Goal: Task Accomplishment & Management: Manage account settings

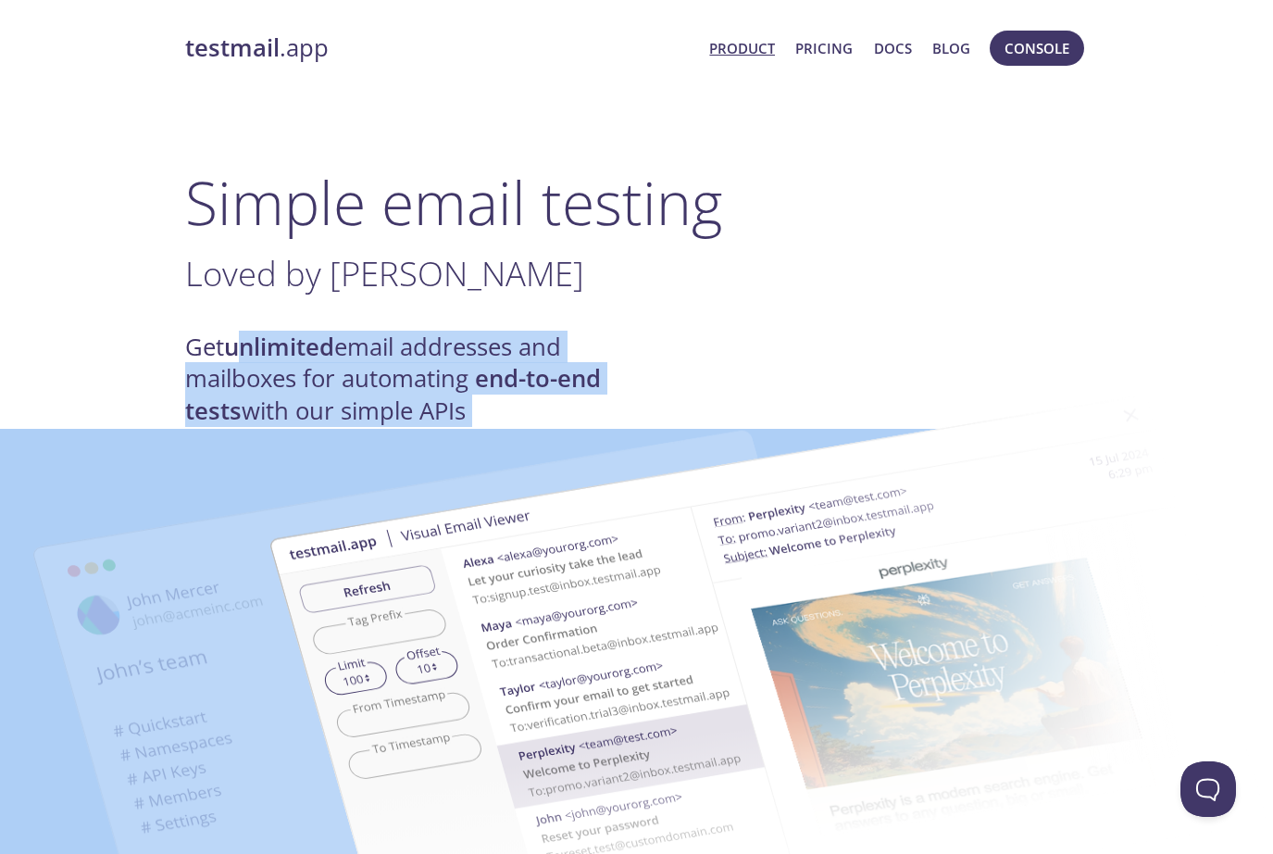
drag, startPoint x: 246, startPoint y: 345, endPoint x: 471, endPoint y: 373, distance: 226.9
click at [461, 373] on img at bounding box center [768, 682] width 1000 height 627
click at [326, 383] on img at bounding box center [768, 682] width 1000 height 627
click at [300, 389] on img at bounding box center [768, 682] width 1000 height 627
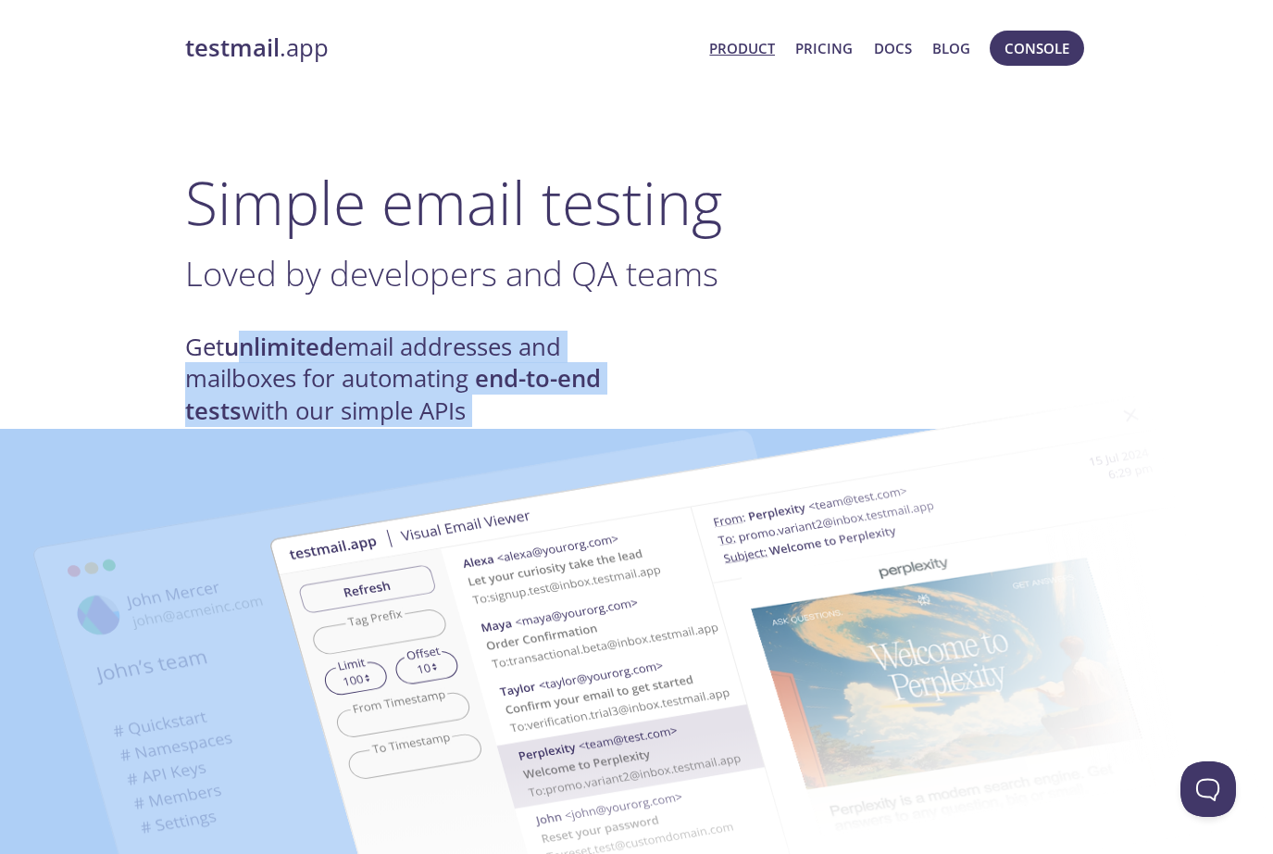
click at [257, 417] on h4 "Get unlimited email addresses and mailboxes for automating end-to-end tests wit…" at bounding box center [411, 379] width 452 height 95
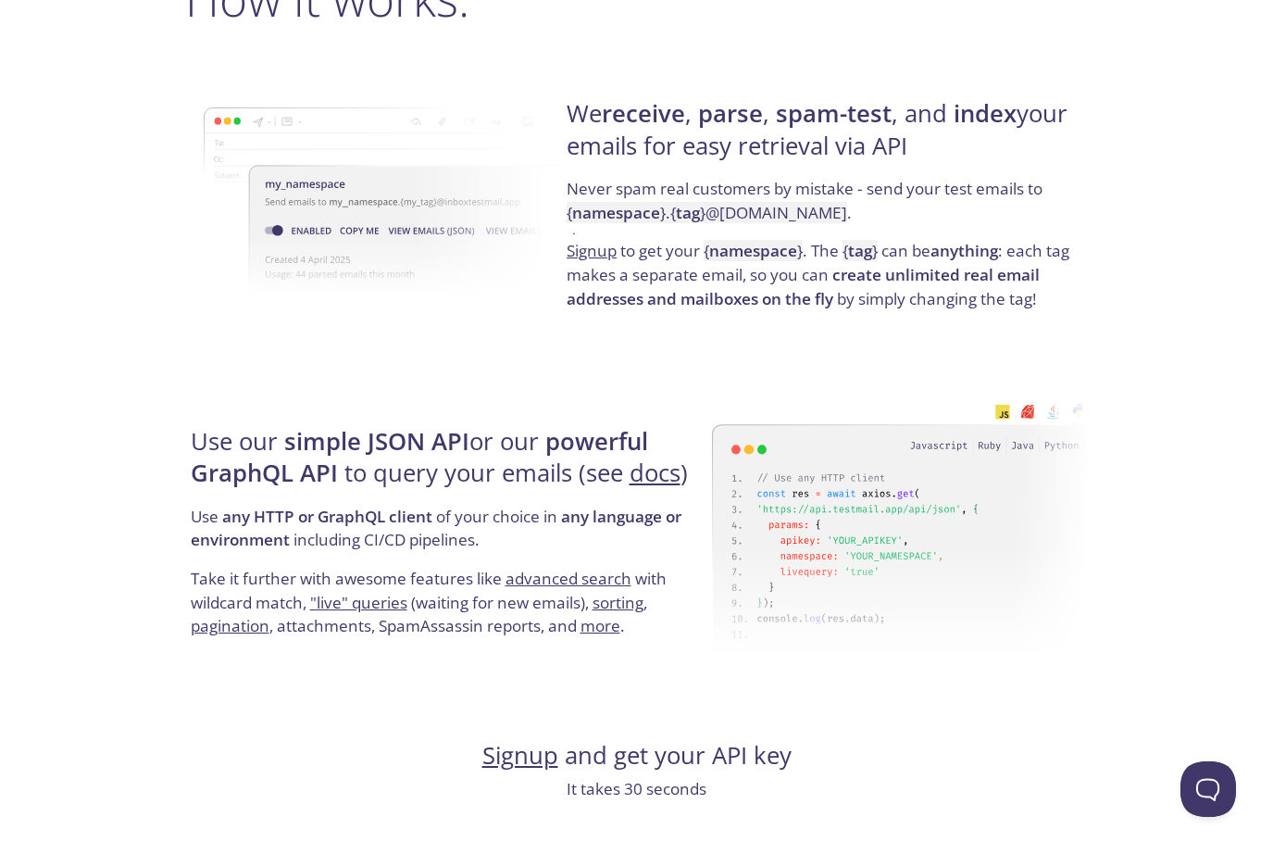
scroll to position [1438, 0]
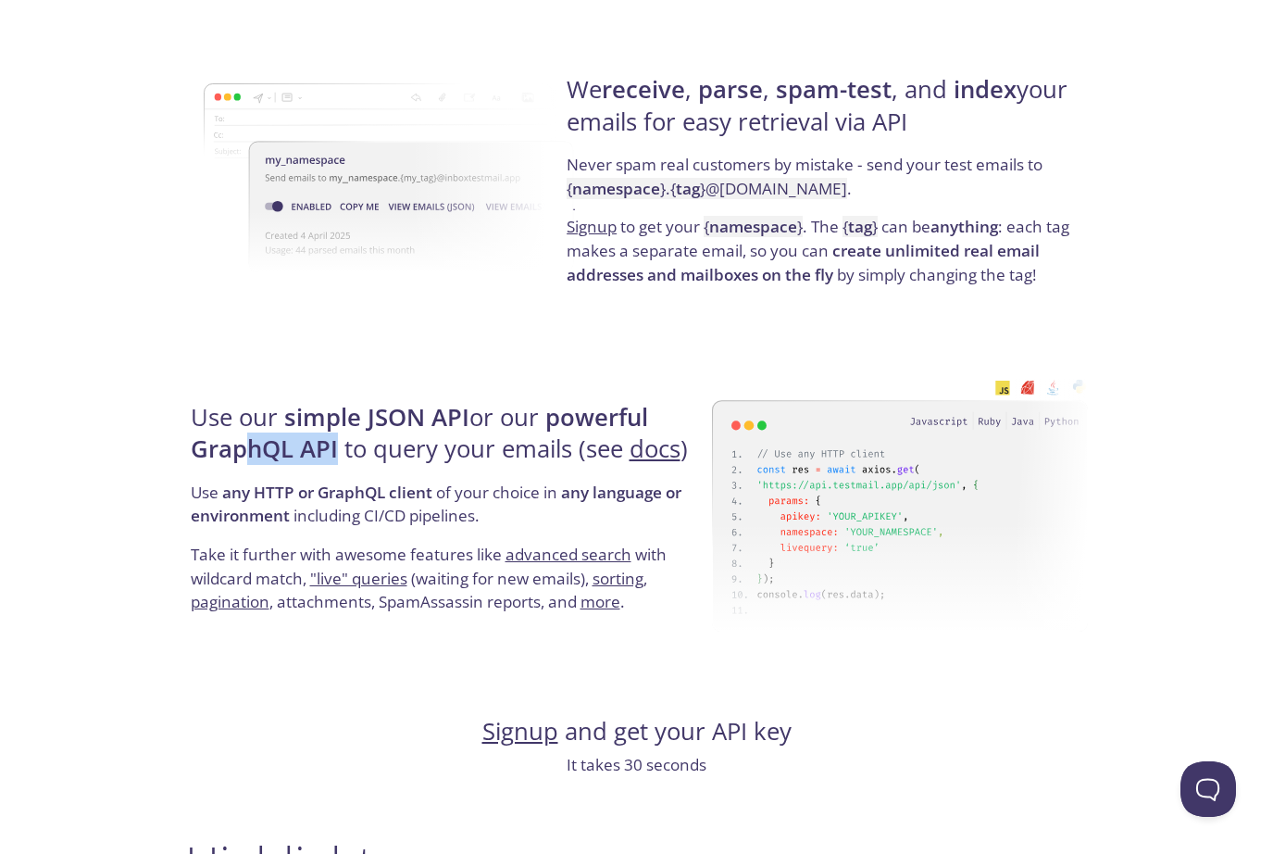
drag, startPoint x: 337, startPoint y: 460, endPoint x: 241, endPoint y: 444, distance: 97.8
click at [241, 444] on h4 "Use our simple JSON API or our powerful GraphQL API to query your emails (see d…" at bounding box center [449, 441] width 516 height 79
drag, startPoint x: 444, startPoint y: 452, endPoint x: 619, endPoint y: 448, distance: 175.1
click at [619, 448] on h4 "Use our simple JSON API or our powerful GraphQL API to query your emails (see d…" at bounding box center [449, 441] width 516 height 79
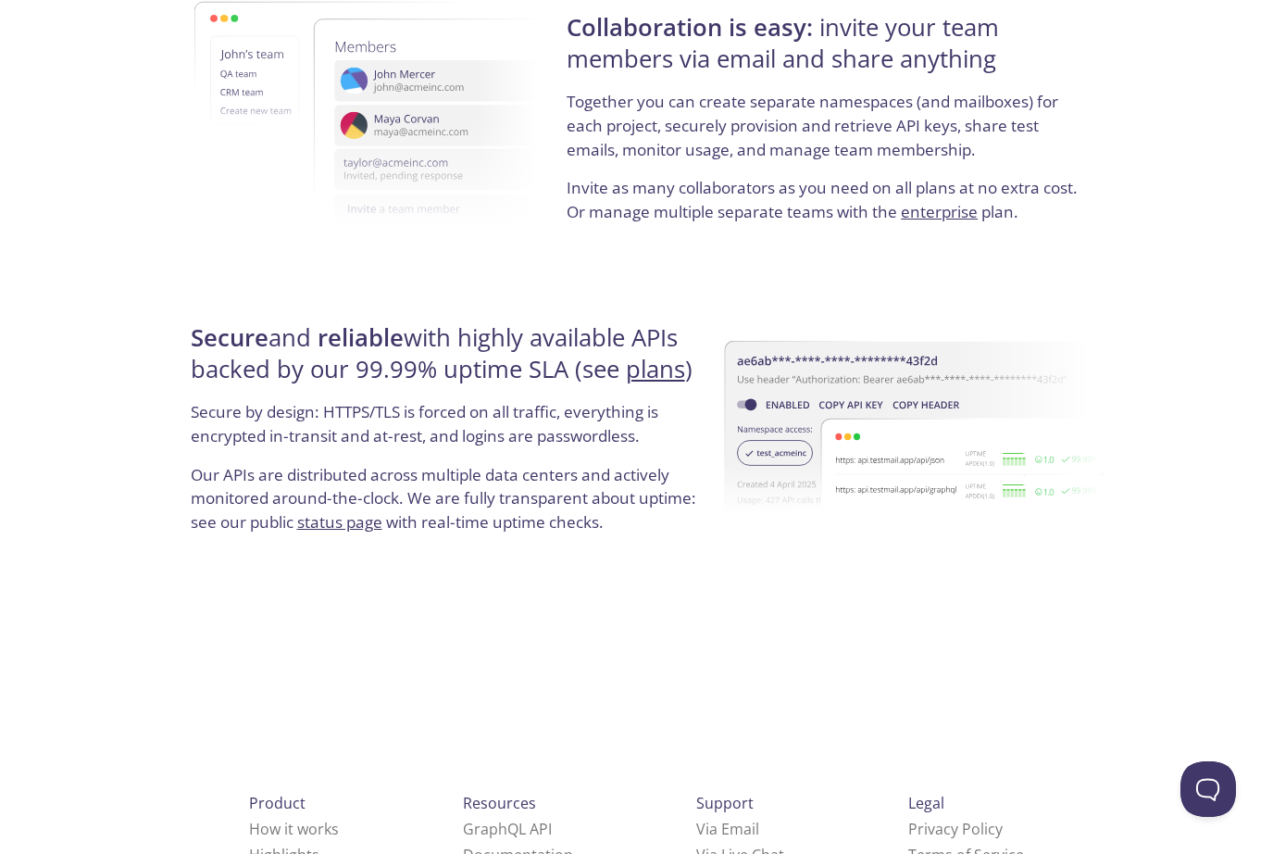
scroll to position [3381, 0]
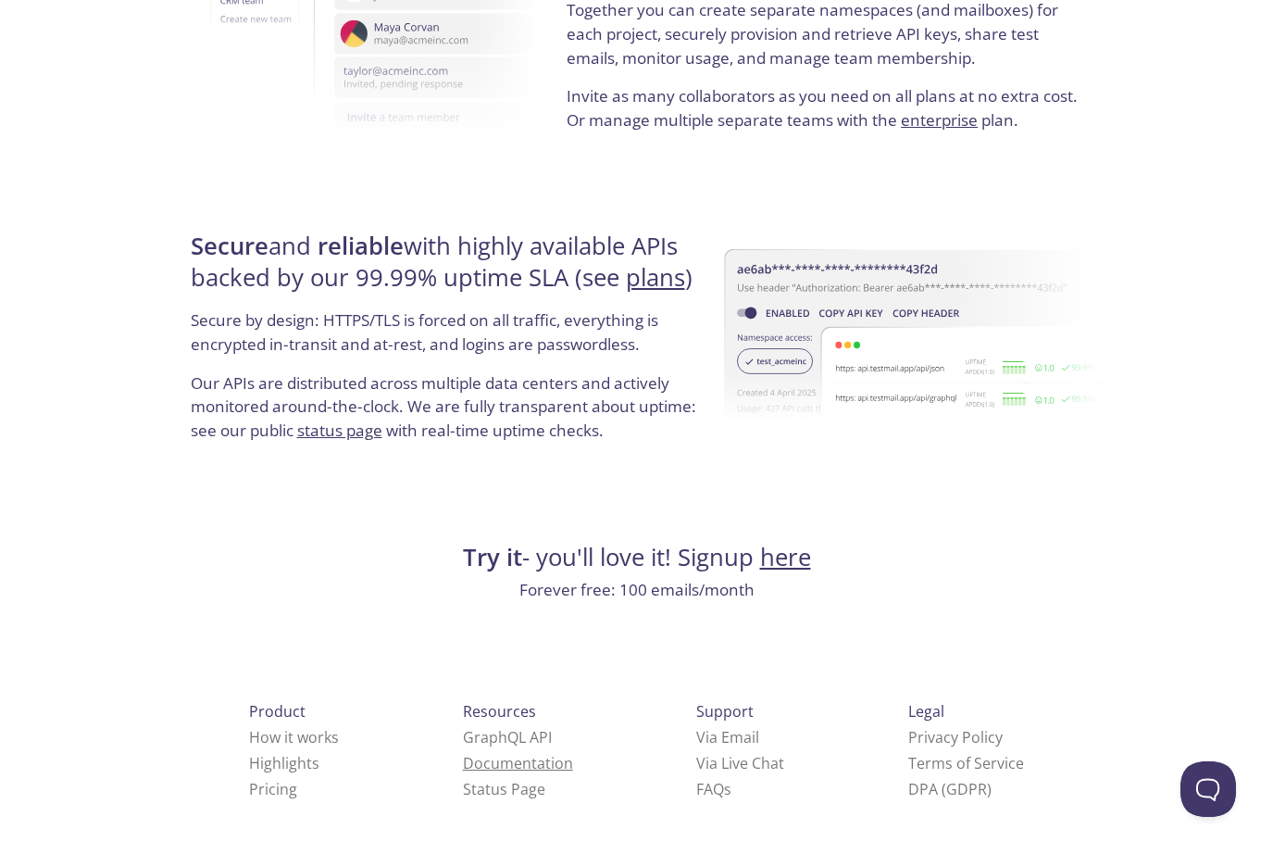
click at [463, 761] on link "Documentation" at bounding box center [518, 763] width 110 height 20
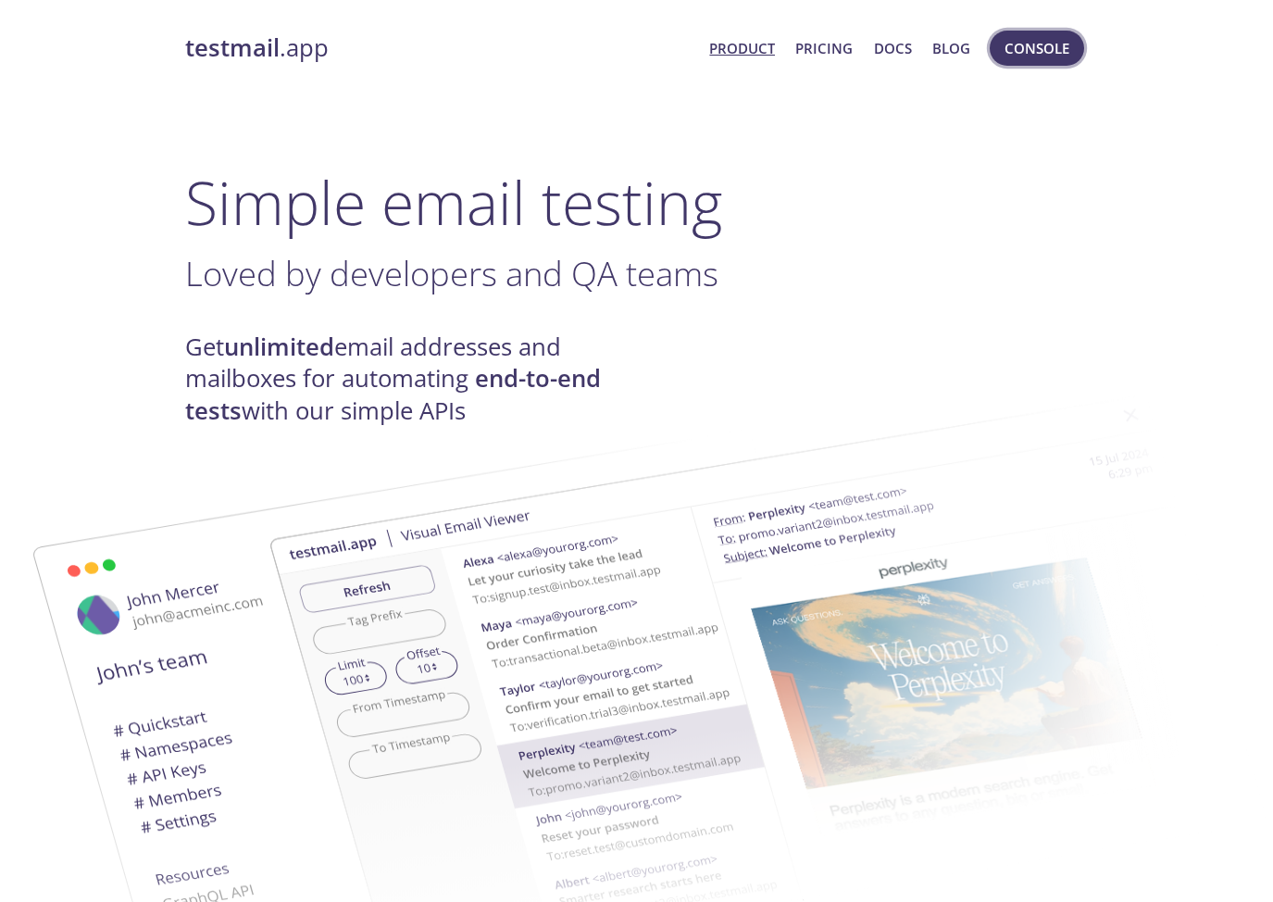
click at [1056, 48] on span "Console" at bounding box center [1037, 48] width 65 height 24
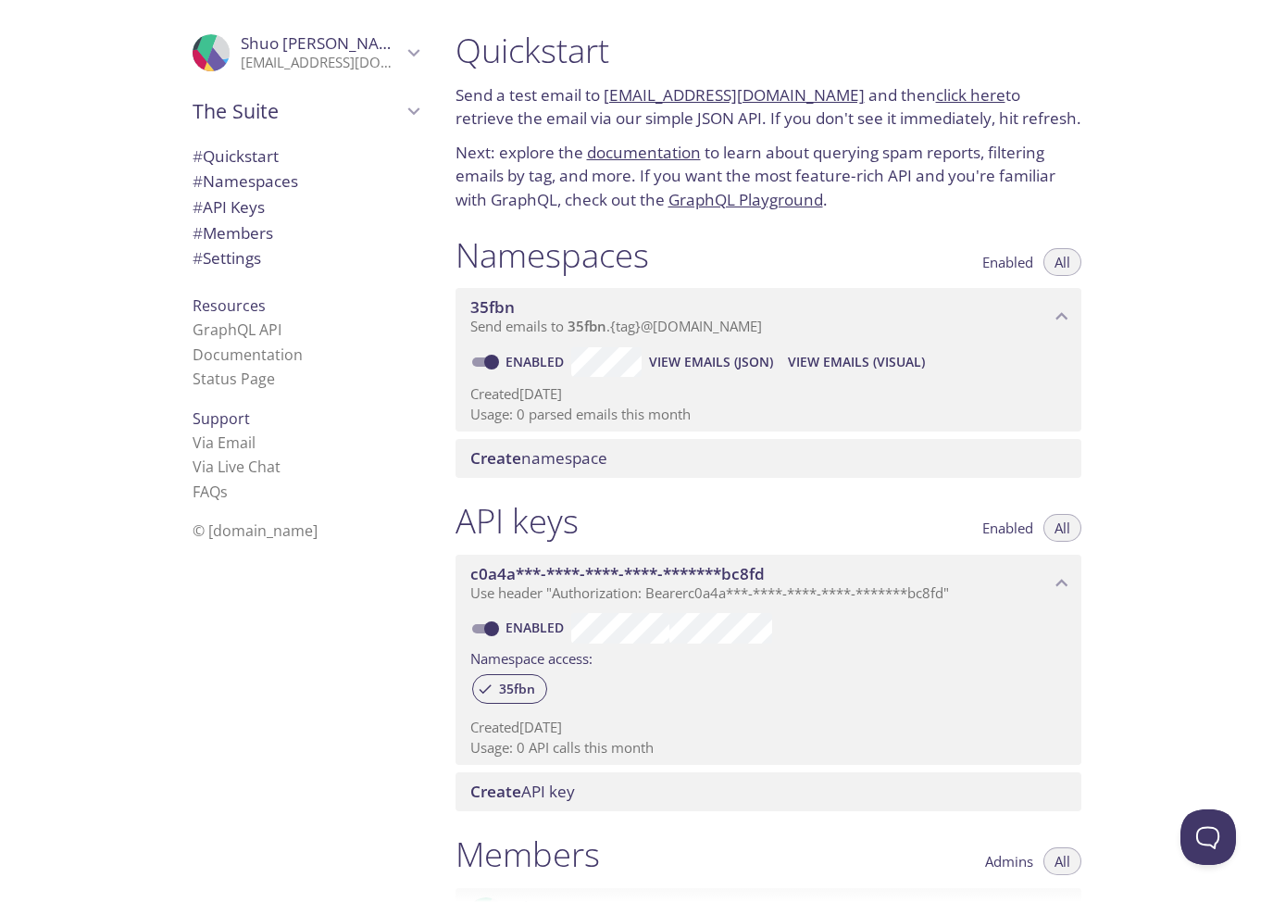
click at [256, 261] on span "# Settings" at bounding box center [227, 257] width 69 height 21
click at [250, 261] on span "# Settings" at bounding box center [227, 257] width 69 height 21
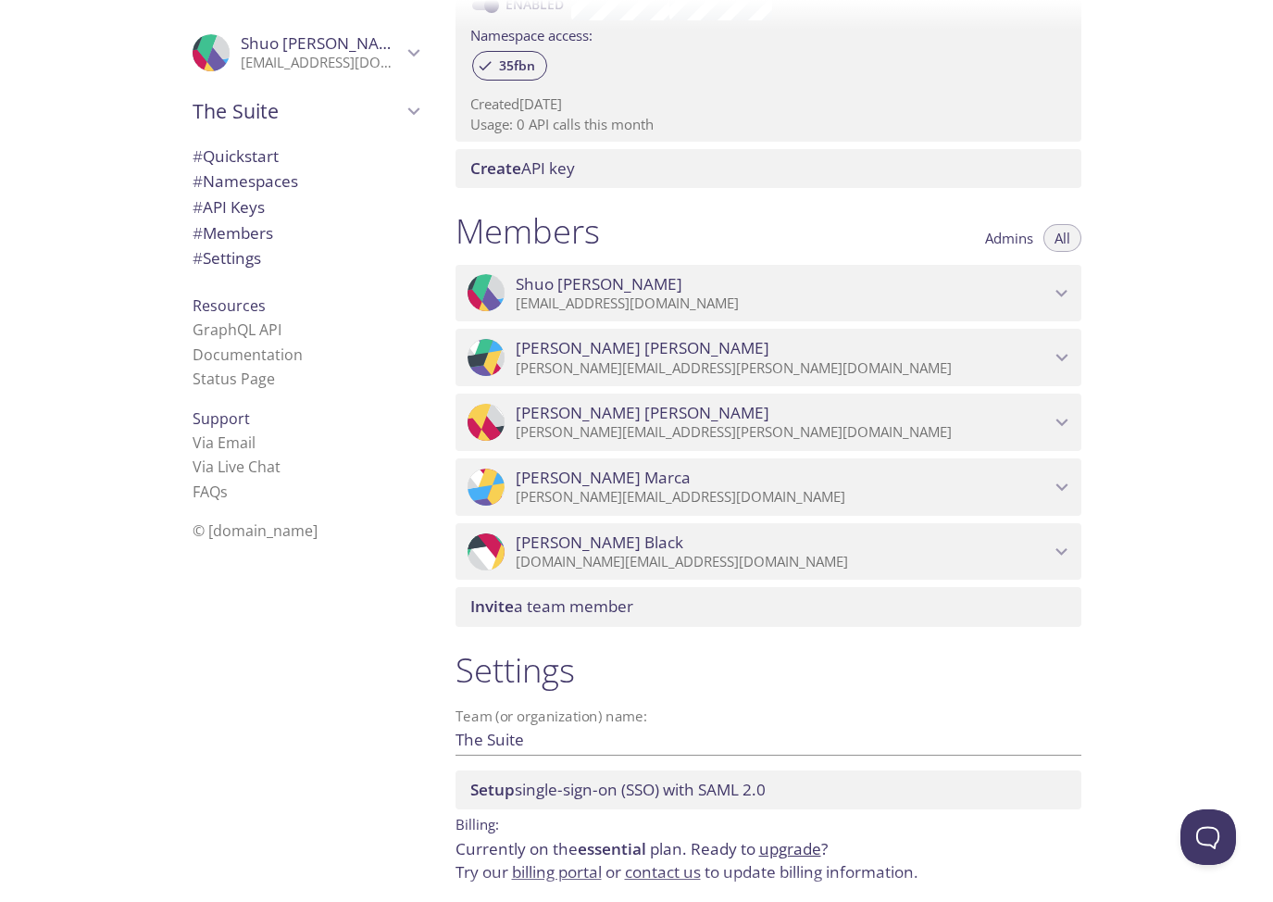
scroll to position [697, 0]
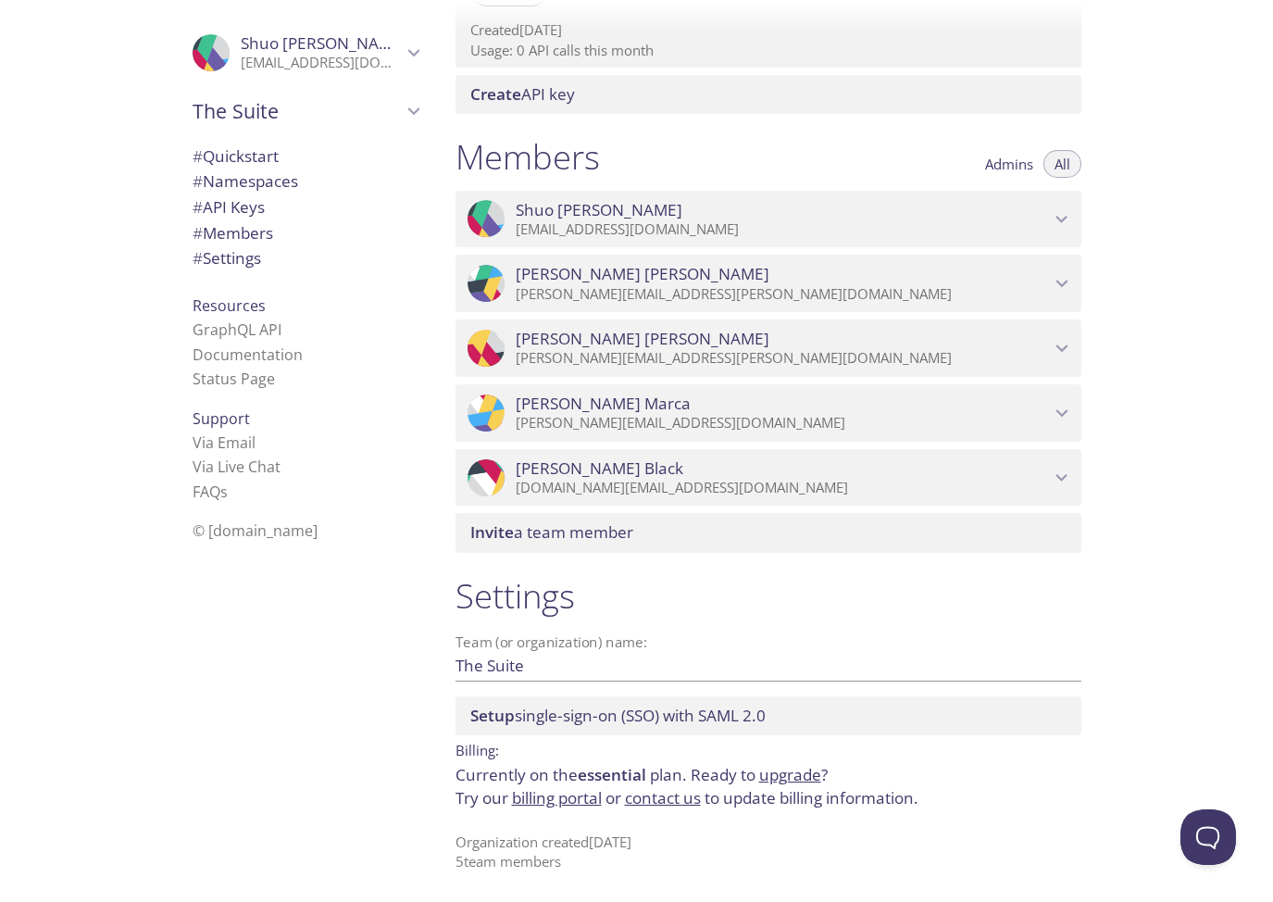
click at [538, 805] on link "billing portal" at bounding box center [557, 797] width 90 height 21
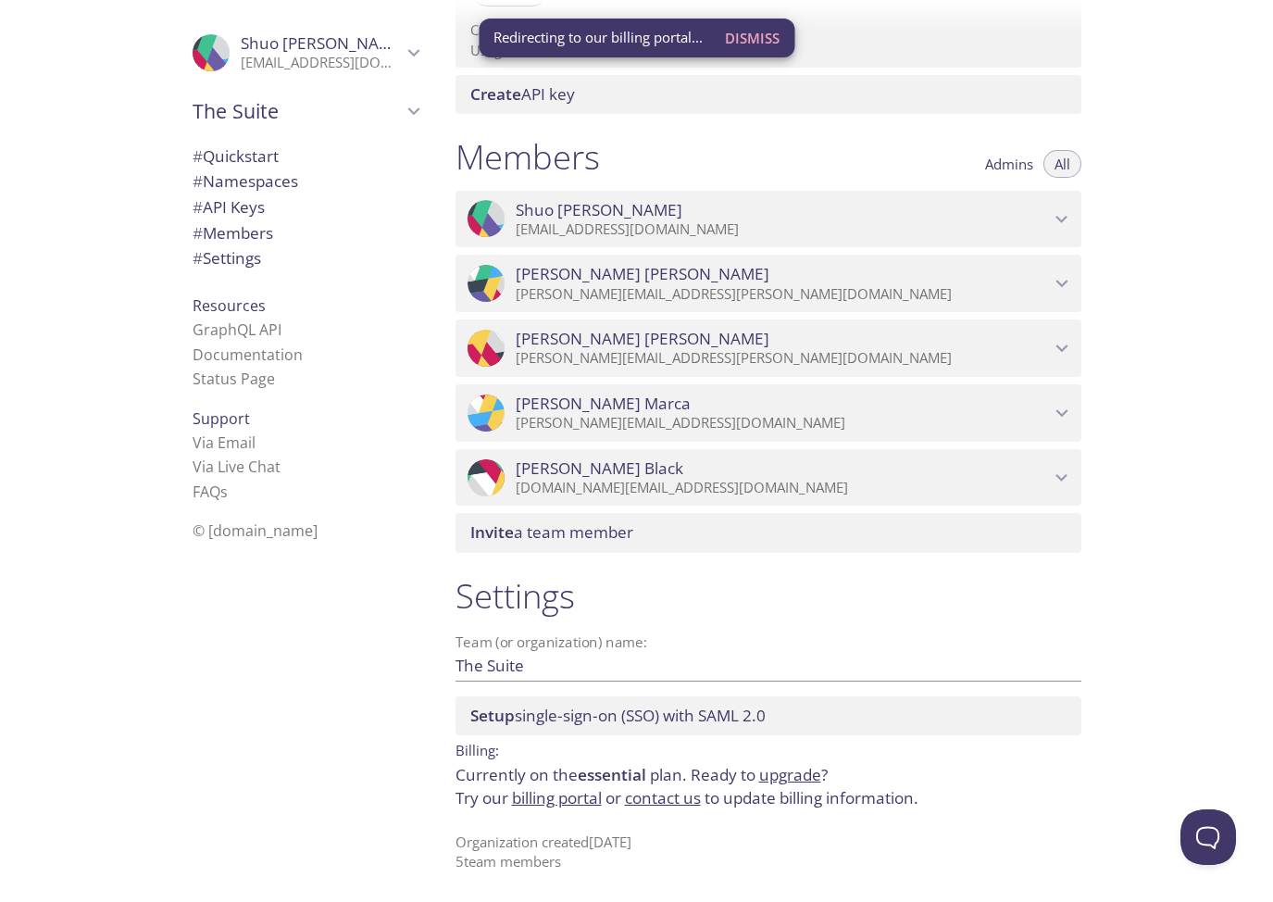
click at [1160, 266] on div "Quickstart Send a test email to 35fbn.test@inbox.testmail.app and then click he…" at bounding box center [858, 451] width 834 height 902
click at [1154, 263] on div "Quickstart Send a test email to 35fbn.test@inbox.testmail.app and then click he…" at bounding box center [858, 451] width 834 height 902
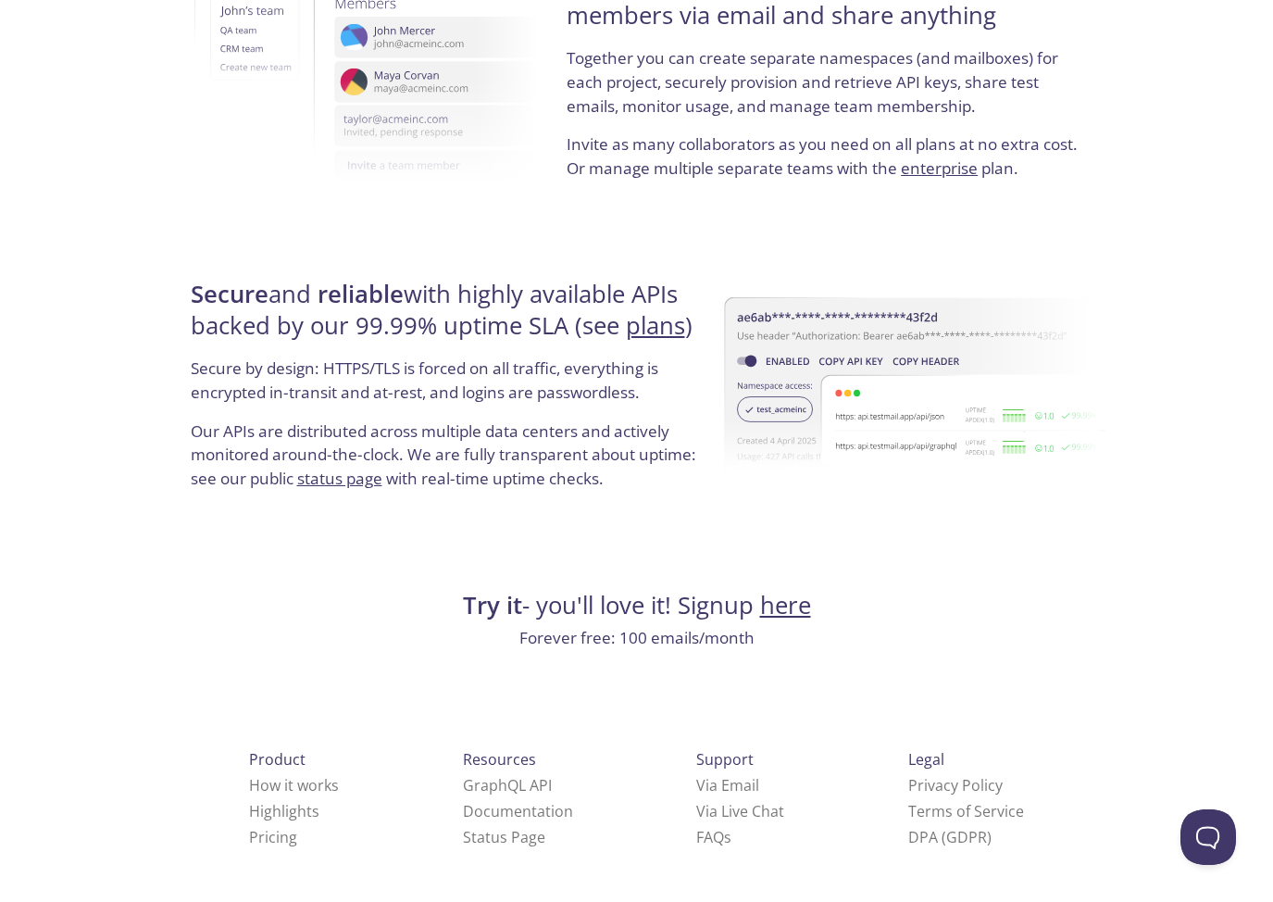
click at [599, 147] on p "Invite as many collaborators as you need on all plans at no extra cost. Or mana…" at bounding box center [825, 155] width 516 height 47
